Goal: Entertainment & Leisure: Consume media (video, audio)

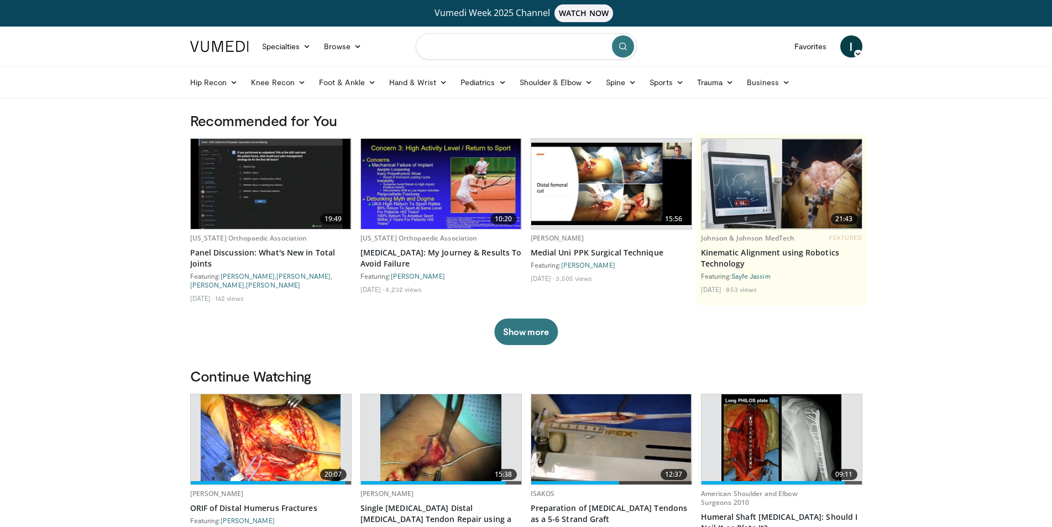
click at [498, 48] on input "Search topics, interventions" at bounding box center [526, 46] width 221 height 27
type input "*****"
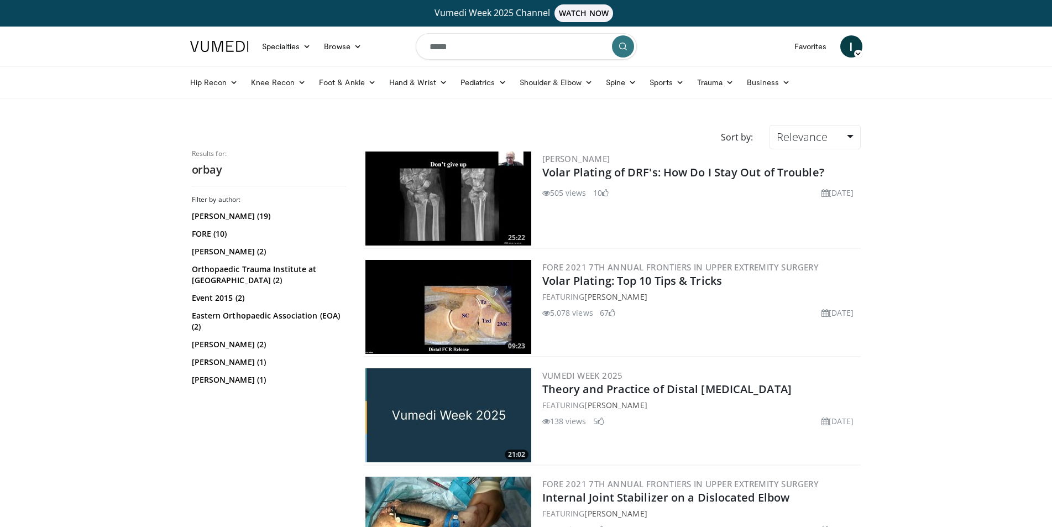
click at [460, 195] on img at bounding box center [448, 198] width 166 height 94
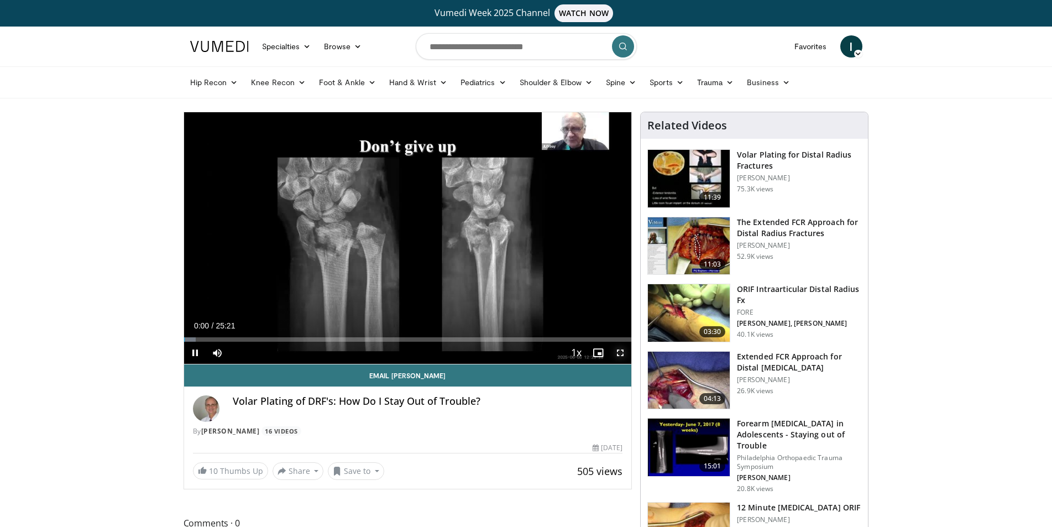
click at [624, 354] on span "Video Player" at bounding box center [620, 353] width 22 height 22
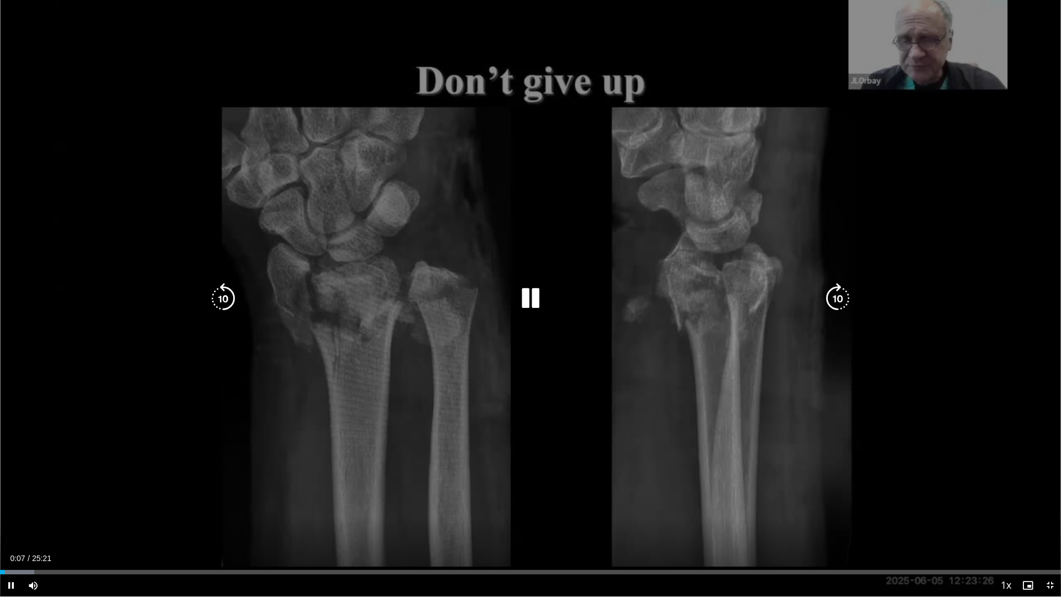
click at [920, 442] on div "10 seconds Tap to unmute" at bounding box center [530, 298] width 1061 height 597
click at [701, 437] on div "10 seconds Tap to unmute" at bounding box center [530, 298] width 1061 height 597
click at [543, 301] on icon "Video Player" at bounding box center [530, 298] width 31 height 31
click at [374, 412] on div "10 seconds Tap to unmute" at bounding box center [530, 298] width 1061 height 597
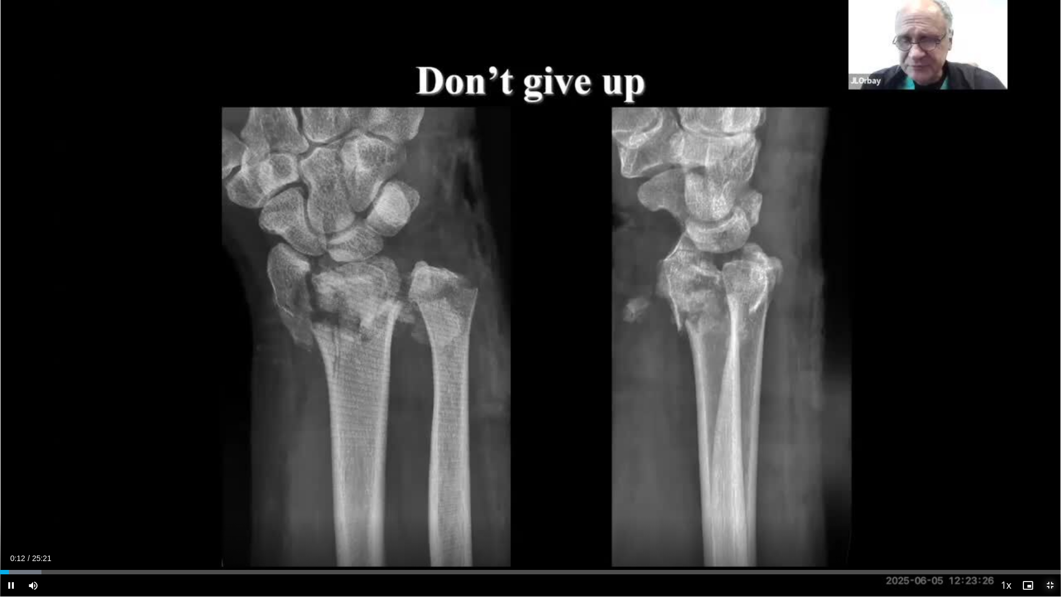
click at [1051, 526] on span "Video Player" at bounding box center [1050, 585] width 22 height 22
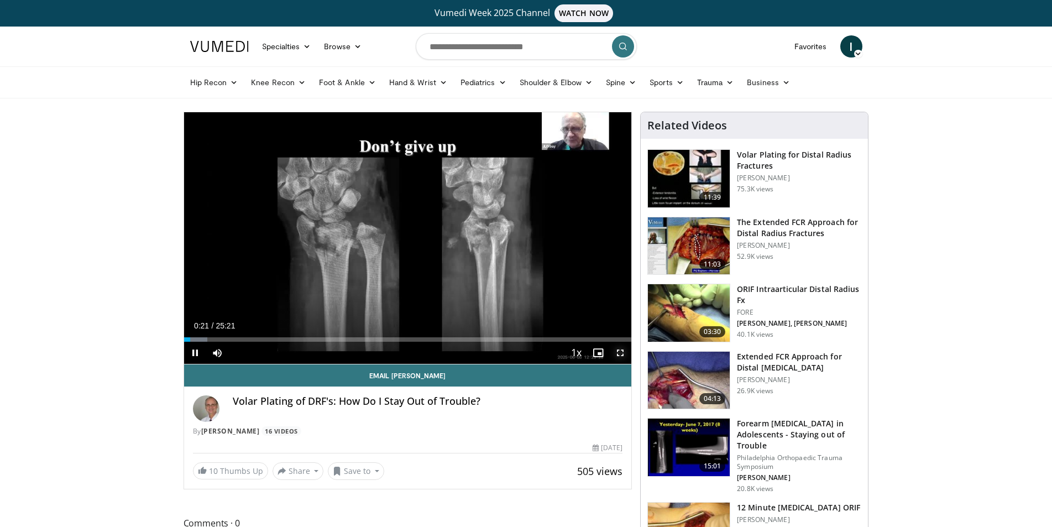
click at [618, 352] on span "Video Player" at bounding box center [620, 353] width 22 height 22
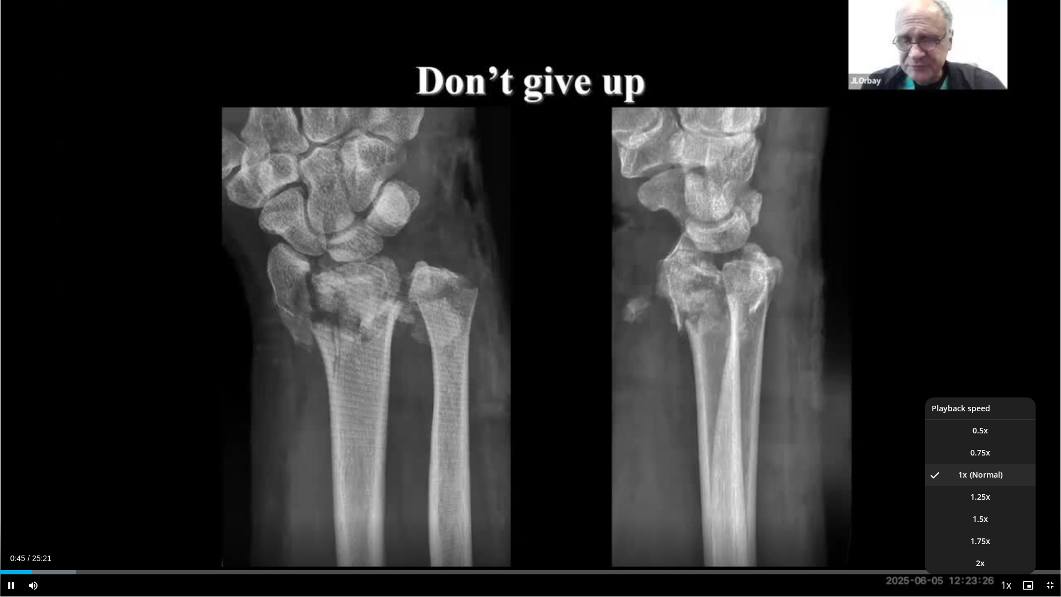
click at [1003, 526] on span "Video Player" at bounding box center [1005, 586] width 15 height 22
click at [974, 526] on span "1.75x" at bounding box center [981, 541] width 20 height 11
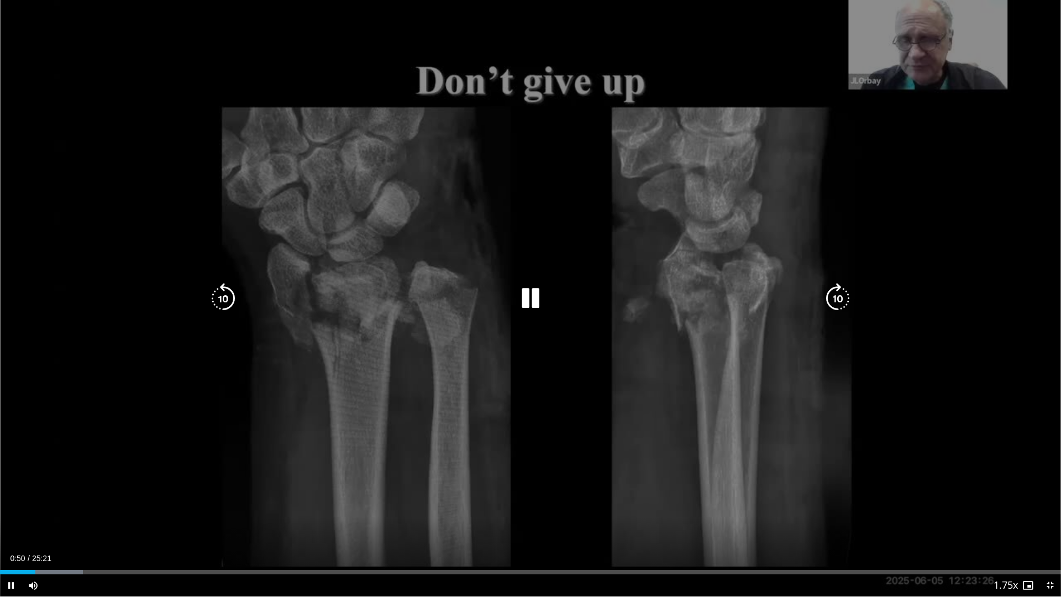
click at [1010, 290] on div "10 seconds Tap to unmute" at bounding box center [530, 298] width 1061 height 597
click at [542, 300] on icon "Video Player" at bounding box center [530, 298] width 31 height 31
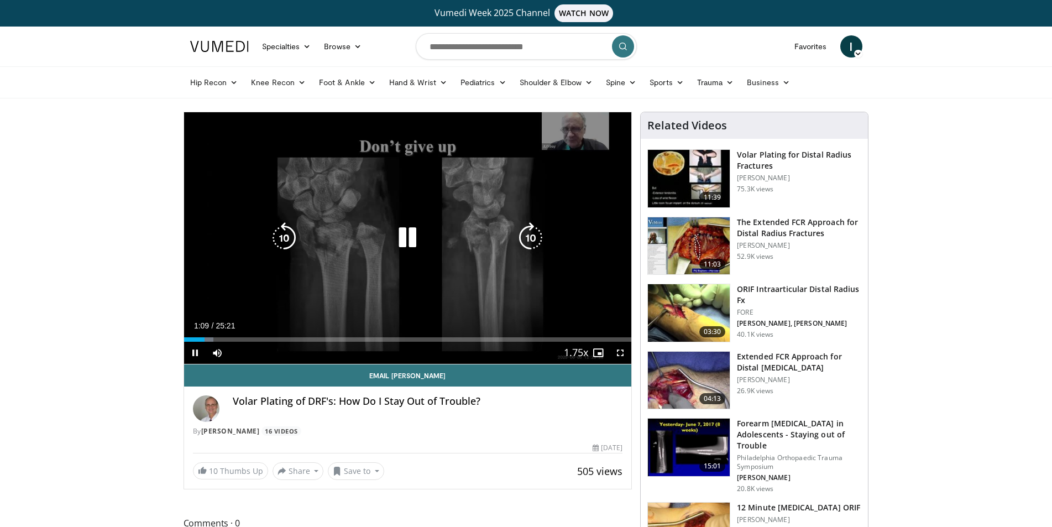
click at [401, 243] on icon "Video Player" at bounding box center [407, 237] width 31 height 31
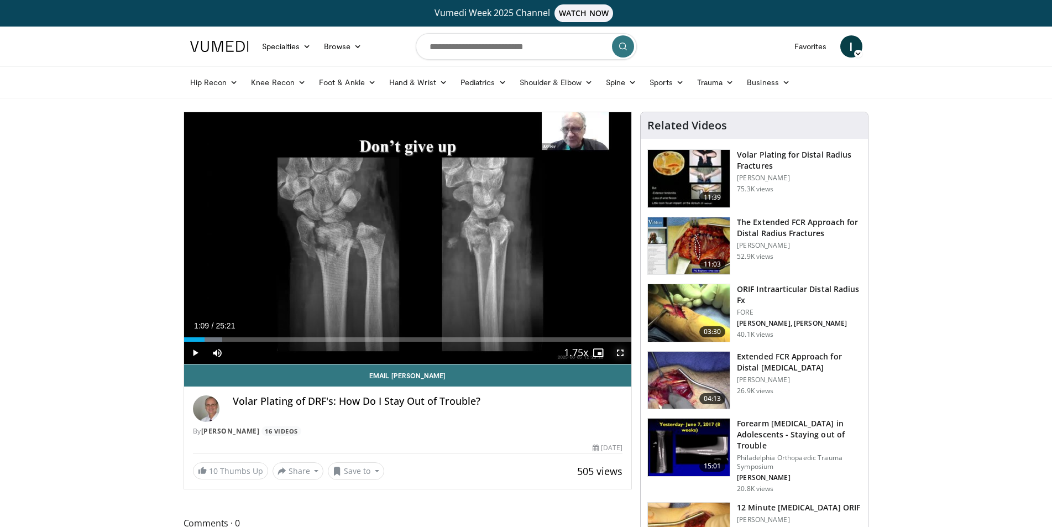
click at [619, 355] on span "Video Player" at bounding box center [620, 353] width 22 height 22
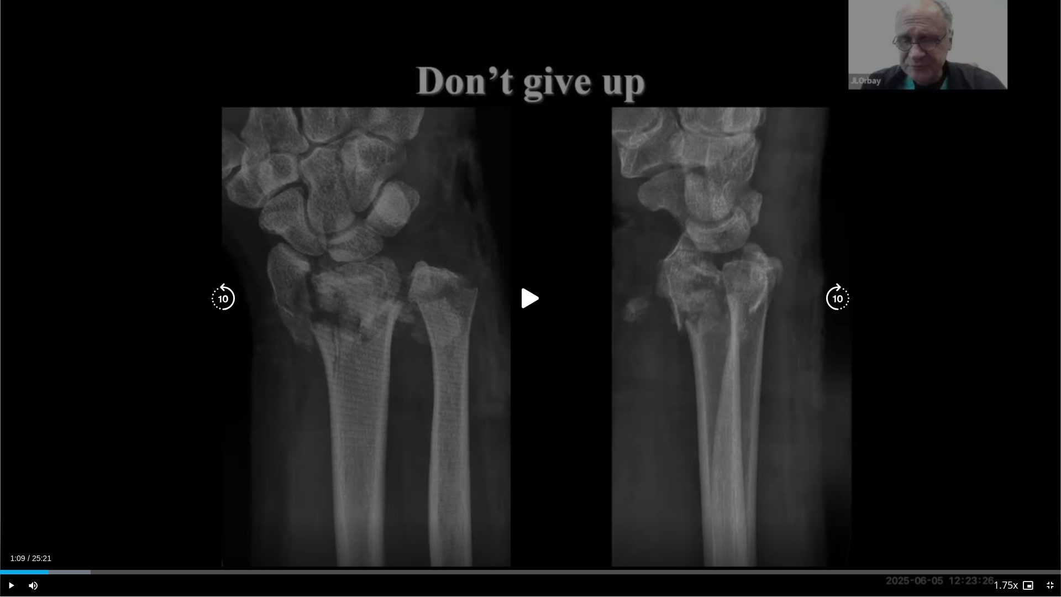
click at [523, 296] on icon "Video Player" at bounding box center [530, 298] width 31 height 31
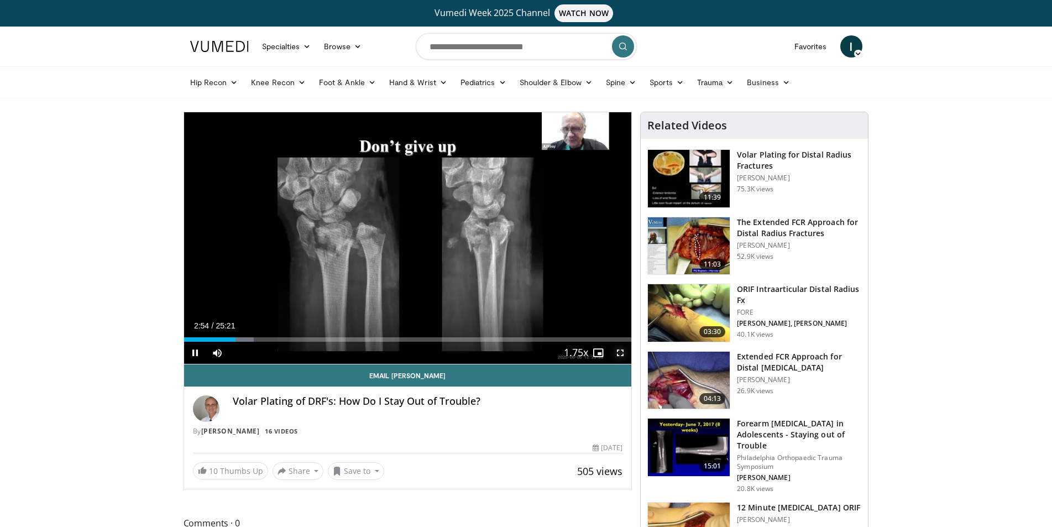
click at [622, 356] on span "Video Player" at bounding box center [620, 353] width 22 height 22
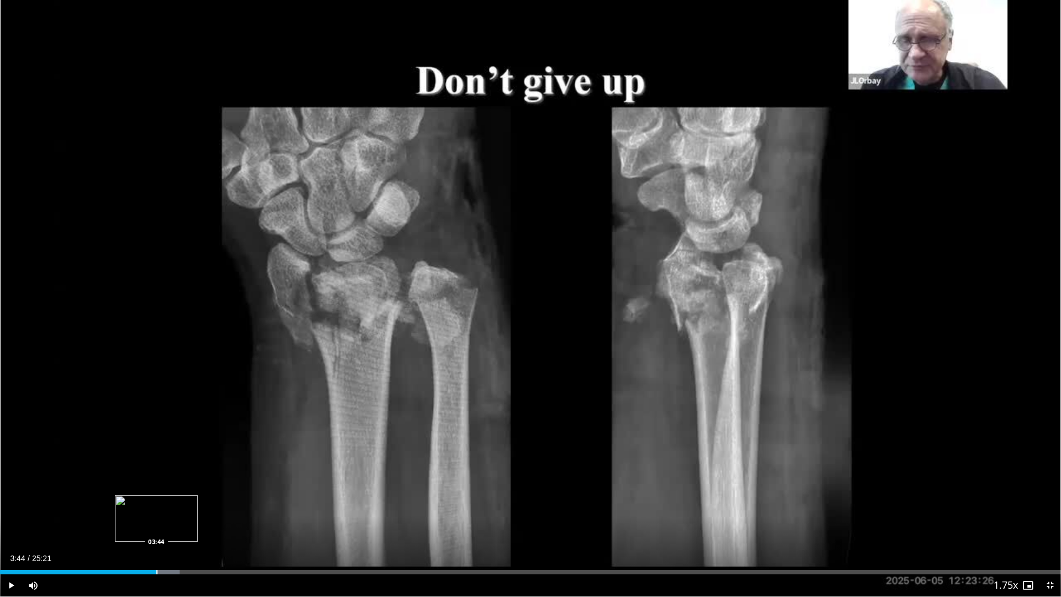
click at [156, 526] on div "Progress Bar" at bounding box center [156, 572] width 1 height 4
click at [137, 526] on div "Progress Bar" at bounding box center [137, 572] width 1 height 4
click at [121, 526] on div "Progress Bar" at bounding box center [121, 572] width 1 height 4
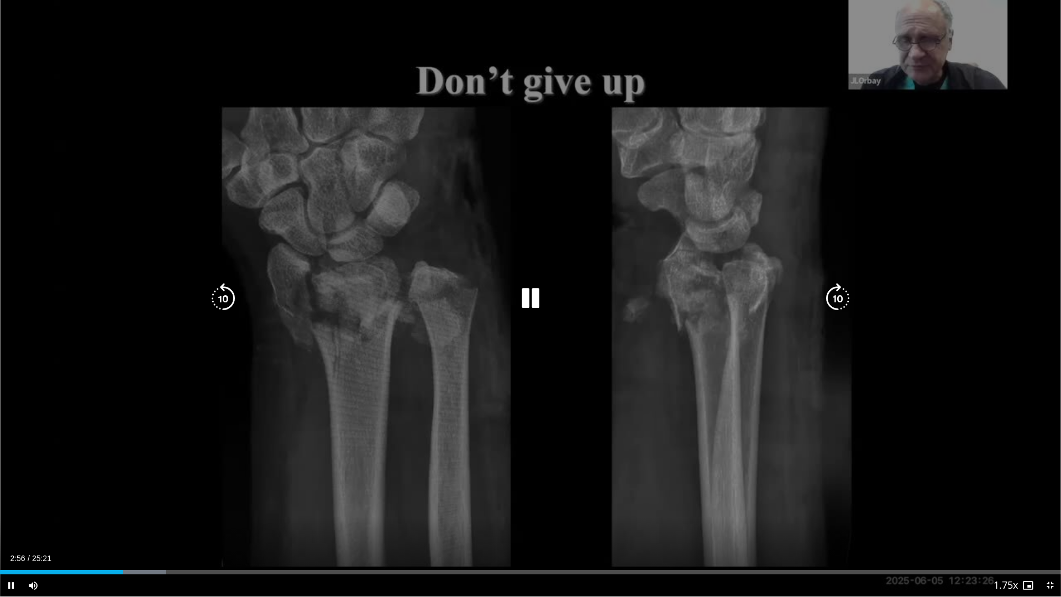
click at [839, 300] on icon "Video Player" at bounding box center [838, 298] width 31 height 31
click at [520, 301] on icon "Video Player" at bounding box center [530, 298] width 31 height 31
click at [542, 300] on icon "Video Player" at bounding box center [530, 298] width 31 height 31
click at [533, 301] on icon "Video Player" at bounding box center [530, 298] width 31 height 31
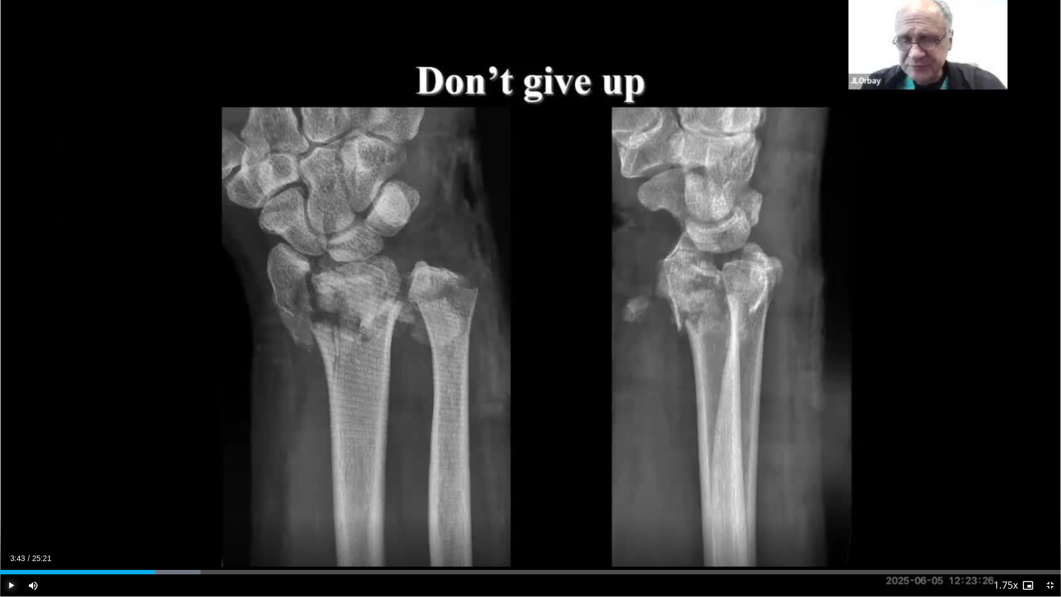
click at [4, 526] on span "Video Player" at bounding box center [11, 585] width 22 height 22
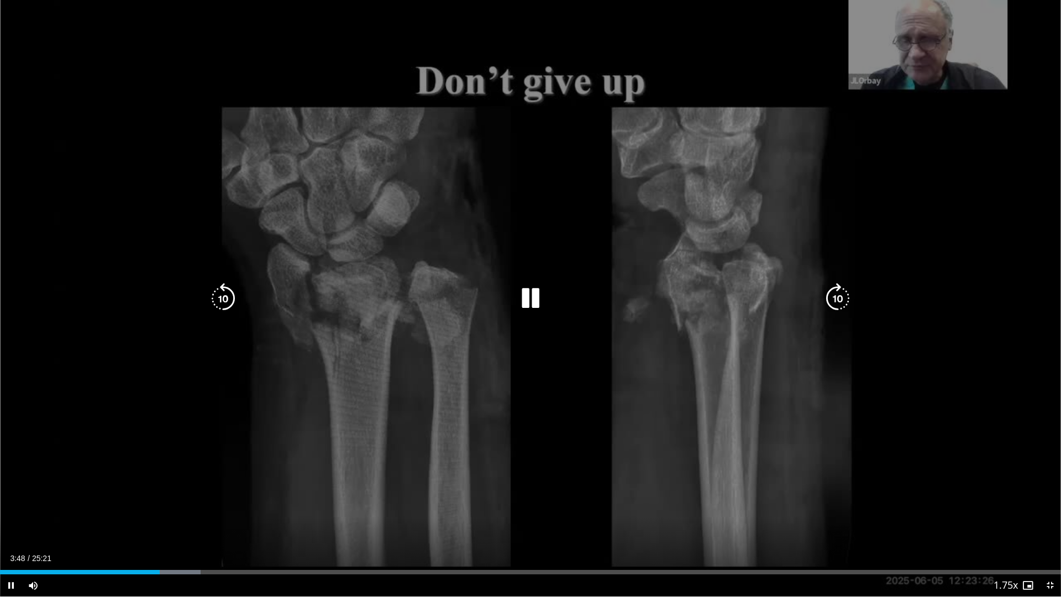
click at [538, 296] on icon "Video Player" at bounding box center [530, 298] width 31 height 31
click at [524, 304] on icon "Video Player" at bounding box center [530, 298] width 31 height 31
drag, startPoint x: 386, startPoint y: 597, endPoint x: 591, endPoint y: 196, distance: 450.2
click at [591, 196] on div "10 seconds Tap to unmute" at bounding box center [530, 298] width 1061 height 597
click at [217, 305] on icon "Video Player" at bounding box center [223, 298] width 31 height 31
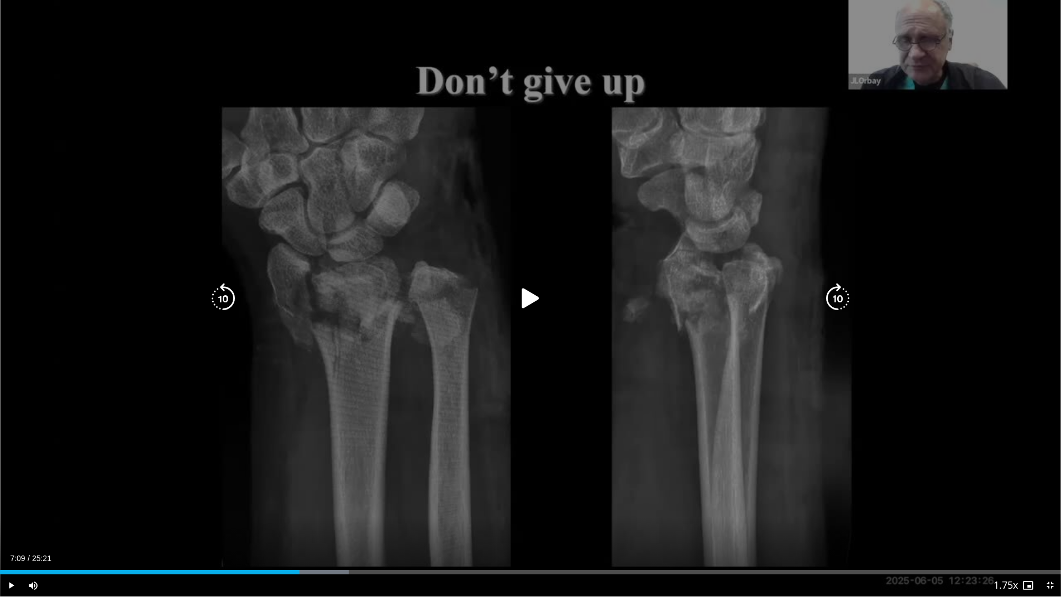
click at [535, 301] on icon "Video Player" at bounding box center [530, 298] width 31 height 31
click at [530, 299] on icon "Video Player" at bounding box center [530, 298] width 31 height 31
click at [753, 196] on div "10 seconds Tap to unmute" at bounding box center [530, 298] width 1061 height 597
click at [532, 306] on icon "Video Player" at bounding box center [530, 298] width 31 height 31
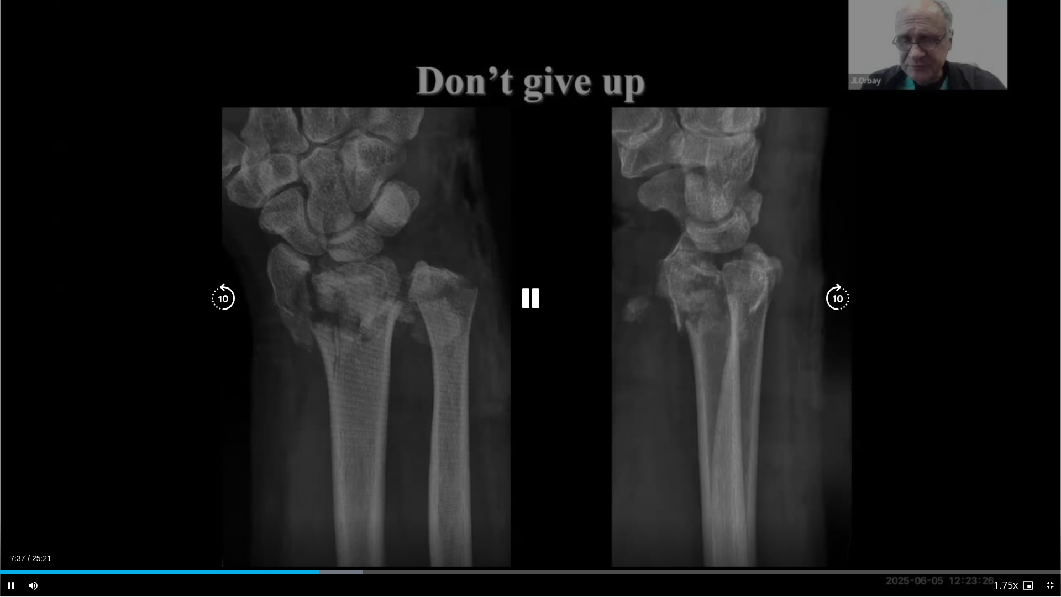
click at [532, 289] on icon "Video Player" at bounding box center [530, 298] width 31 height 31
